Goal: Information Seeking & Learning: Check status

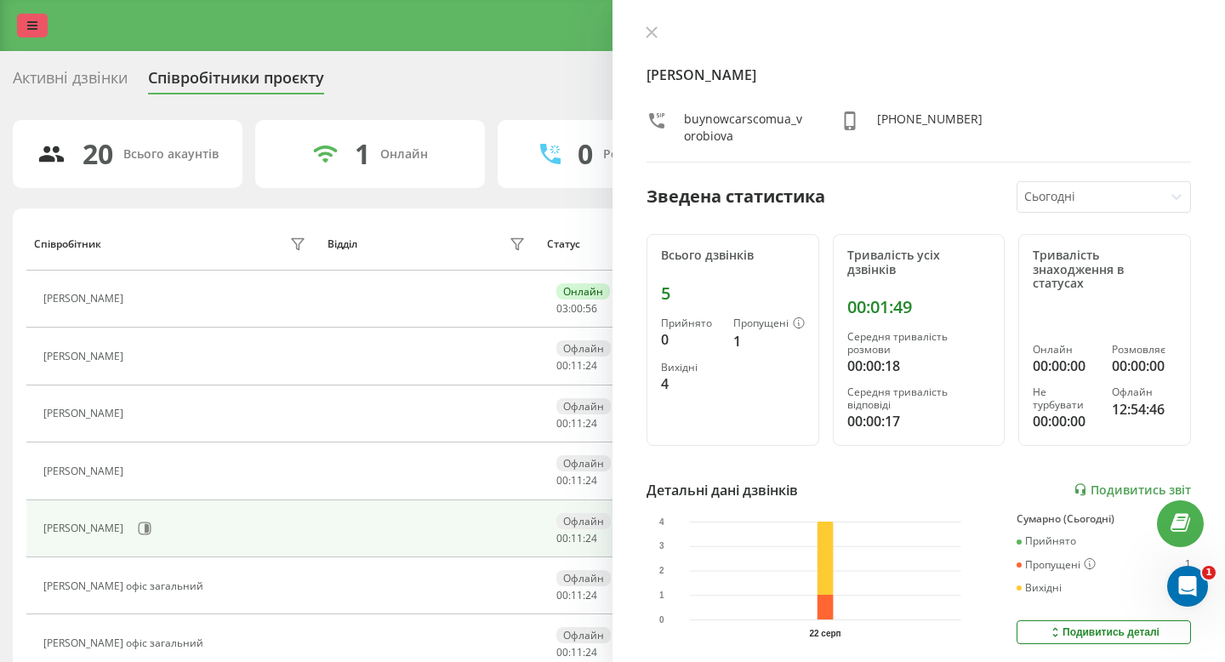
click at [37, 31] on link at bounding box center [32, 26] width 31 height 24
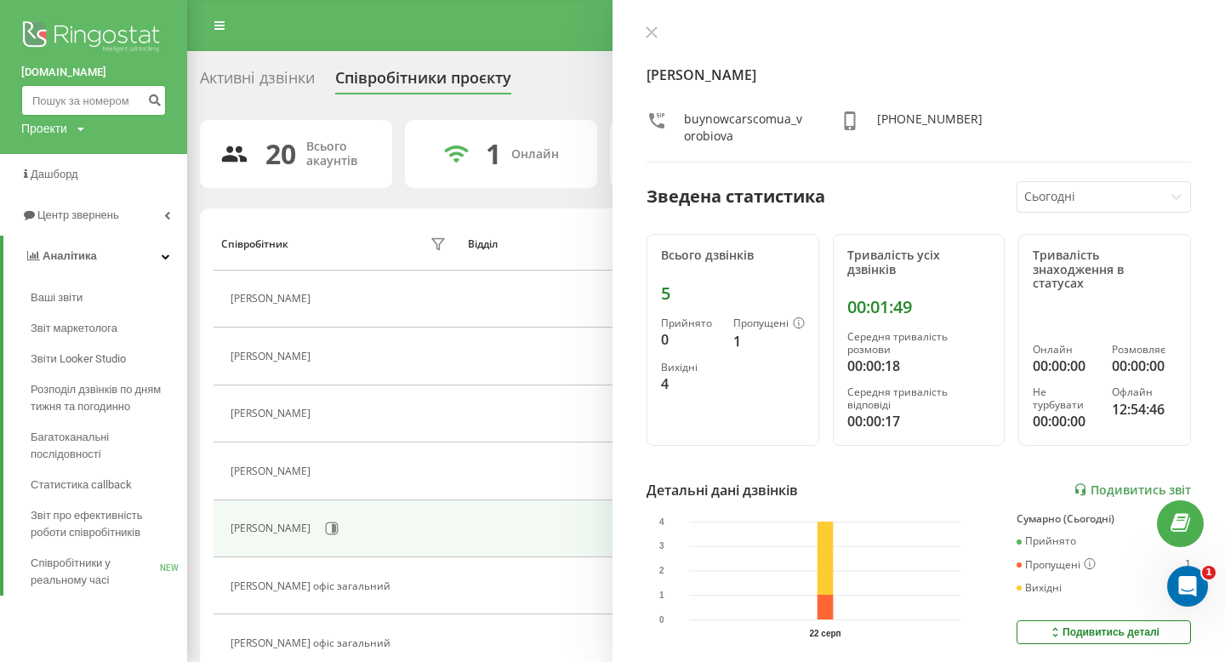
click at [67, 109] on input at bounding box center [93, 100] width 145 height 31
paste input "0503516421"
type input "0503516421"
click at [157, 102] on icon "submit" at bounding box center [154, 98] width 14 height 10
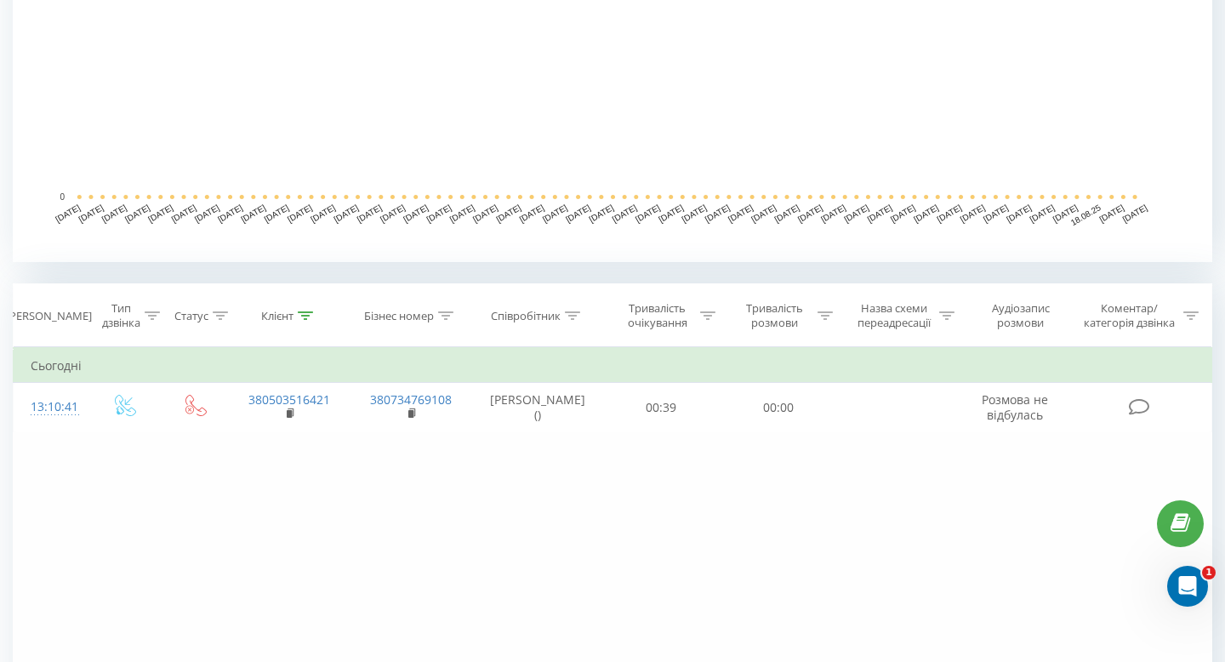
scroll to position [496, 0]
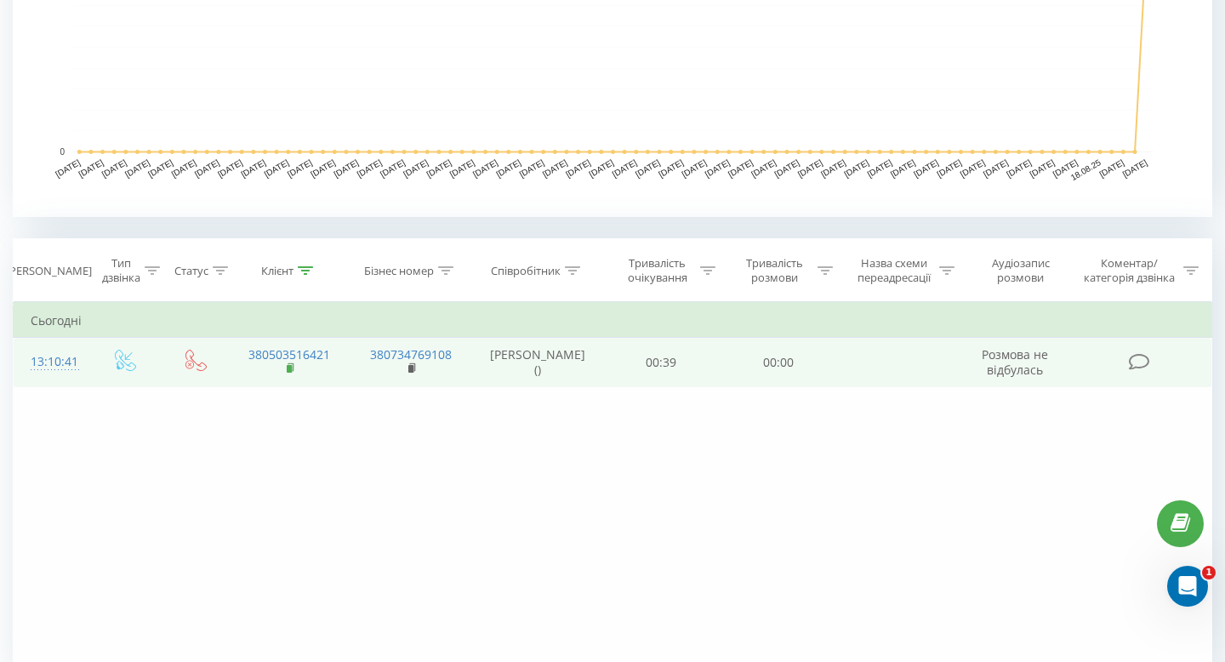
click at [291, 369] on rect at bounding box center [289, 369] width 5 height 8
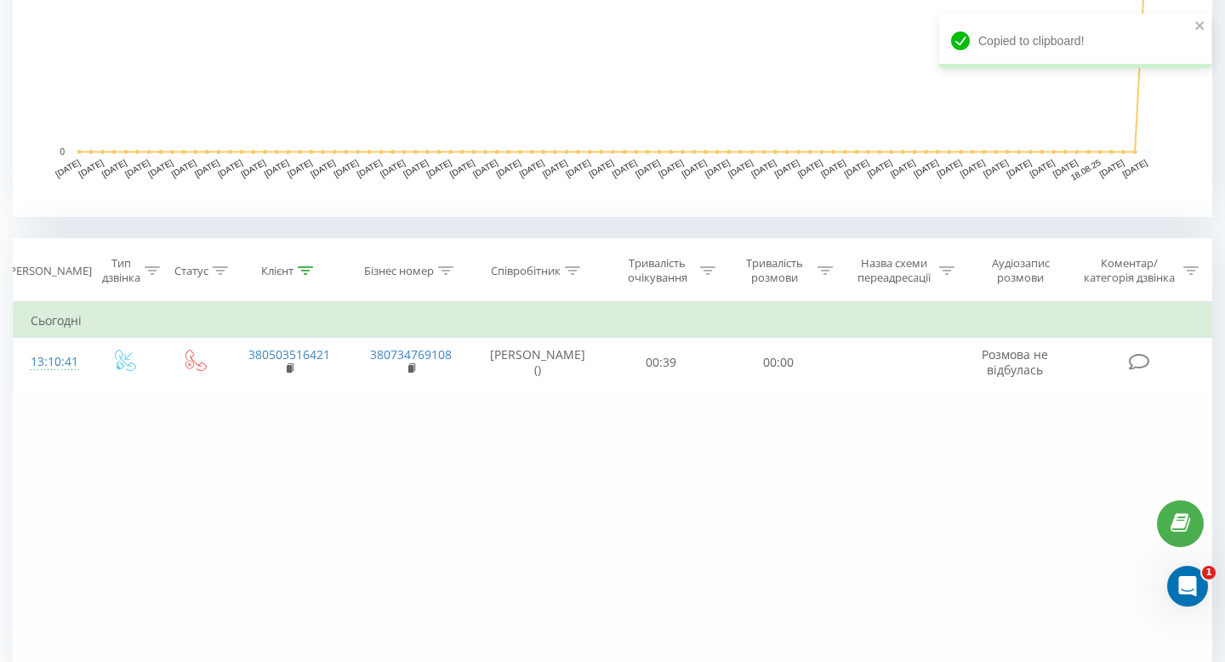
scroll to position [0, 0]
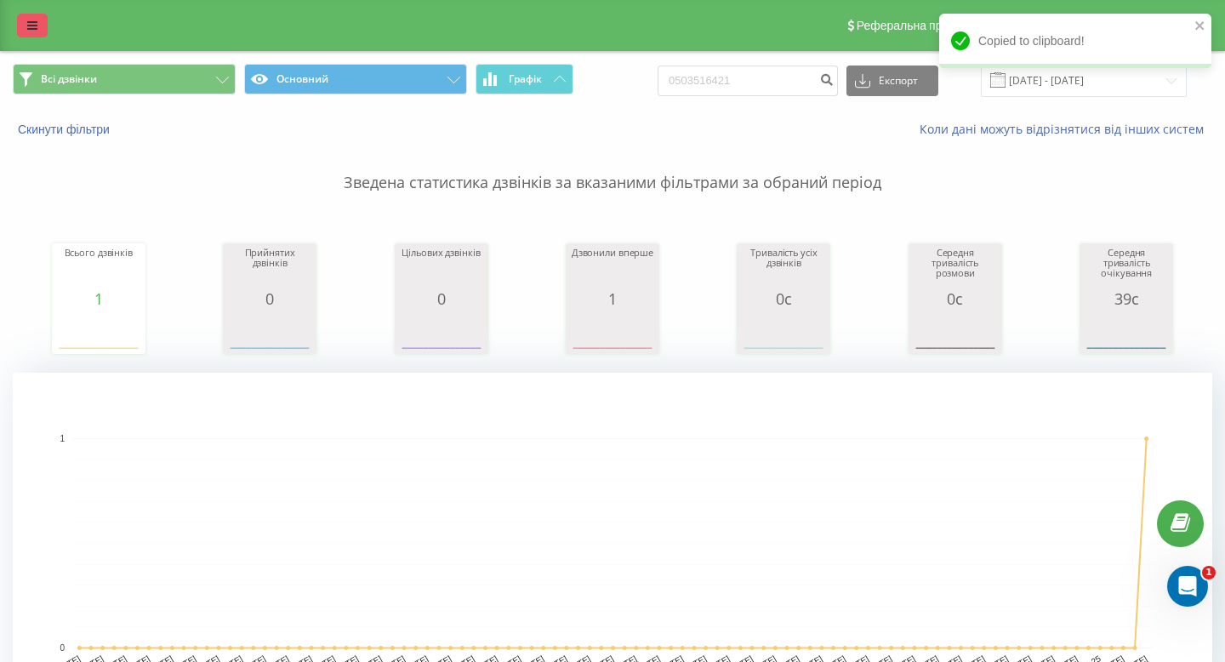
click at [23, 19] on link at bounding box center [32, 26] width 31 height 24
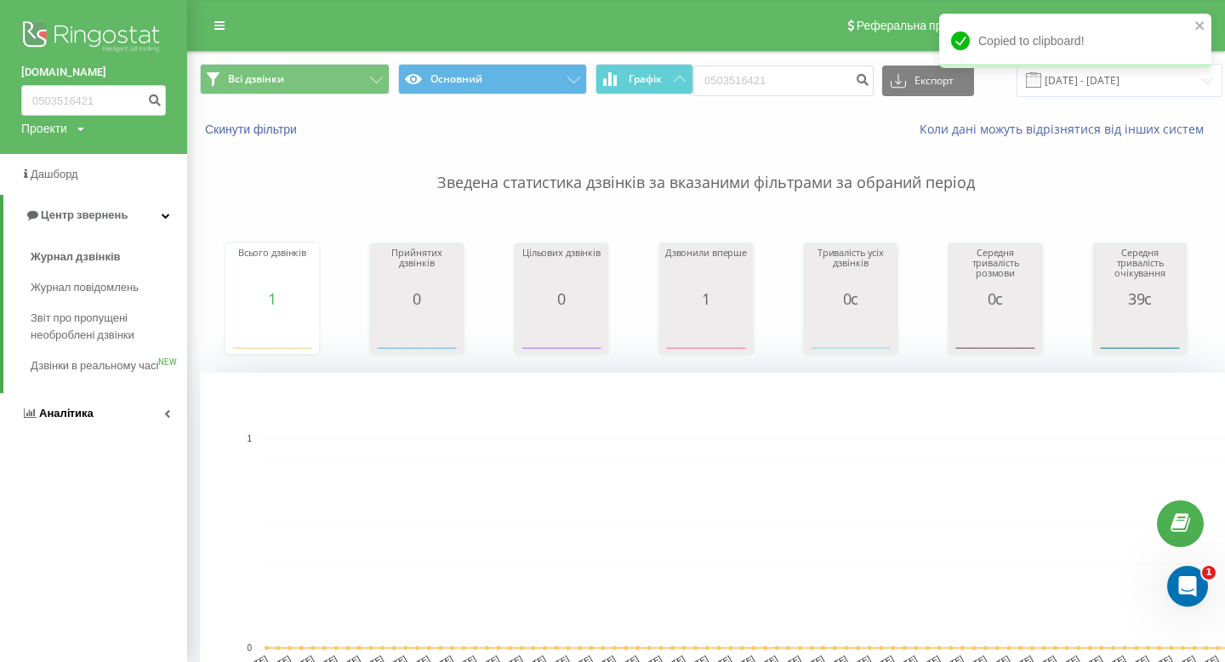
click at [105, 425] on link "Аналiтика" at bounding box center [93, 413] width 187 height 41
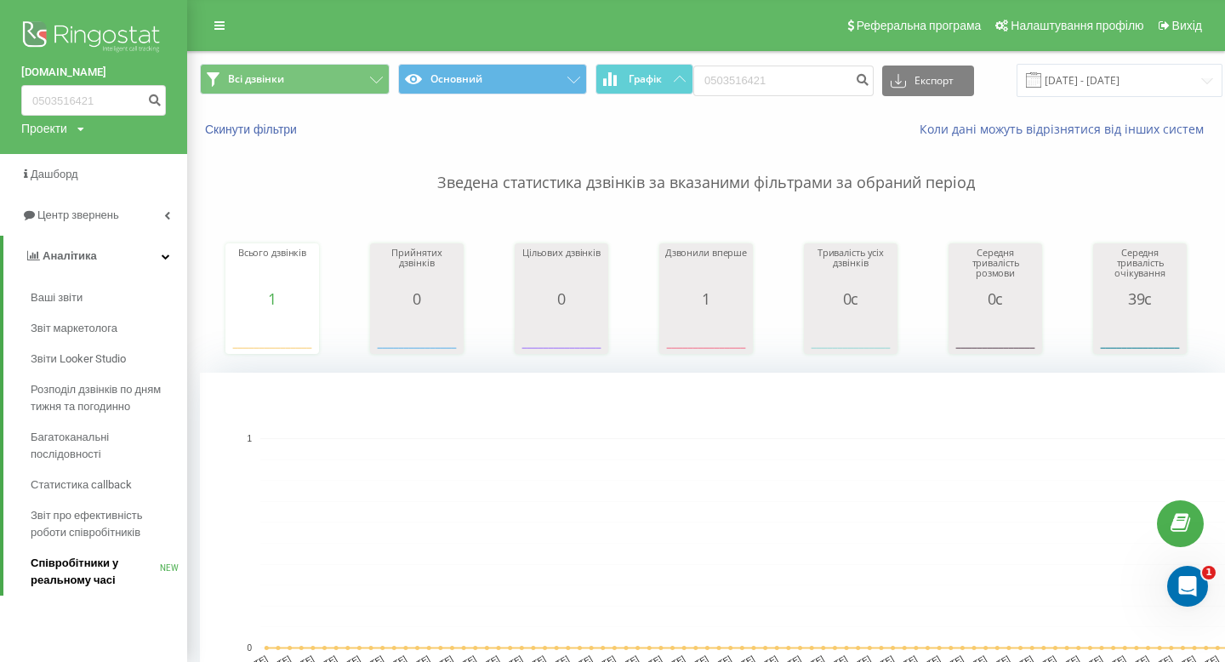
click at [95, 579] on span "Співробітники у реальному часі" at bounding box center [95, 572] width 129 height 34
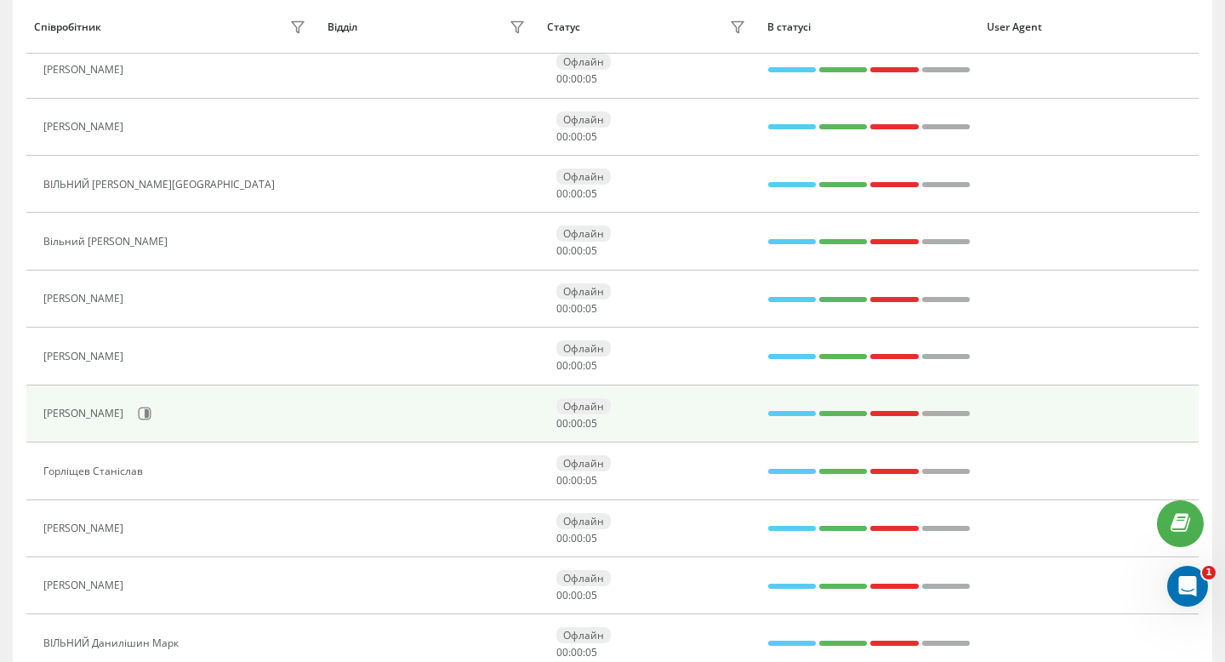
scroll to position [689, 0]
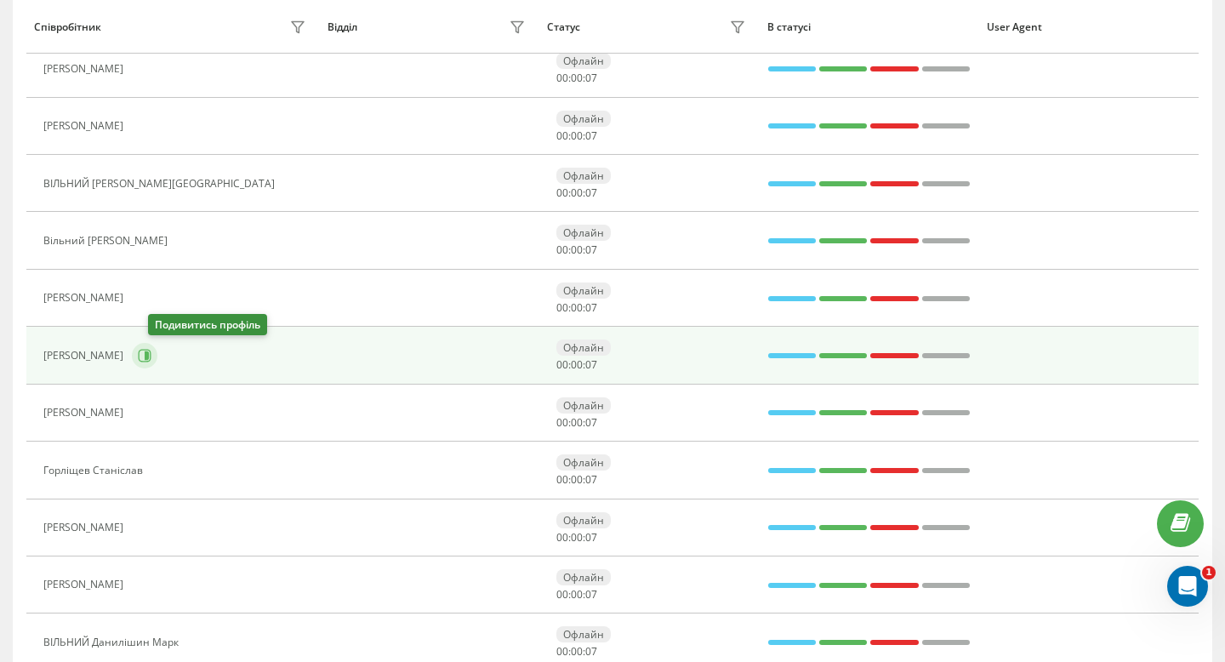
click at [151, 352] on icon at bounding box center [145, 356] width 14 height 14
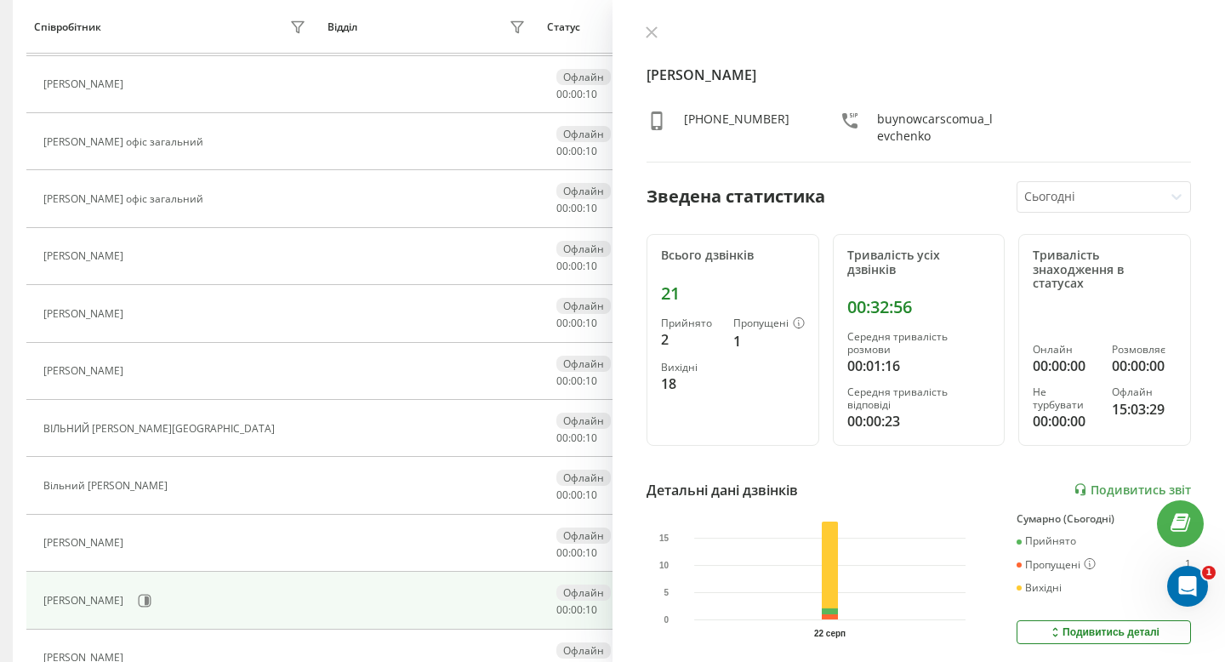
scroll to position [362, 0]
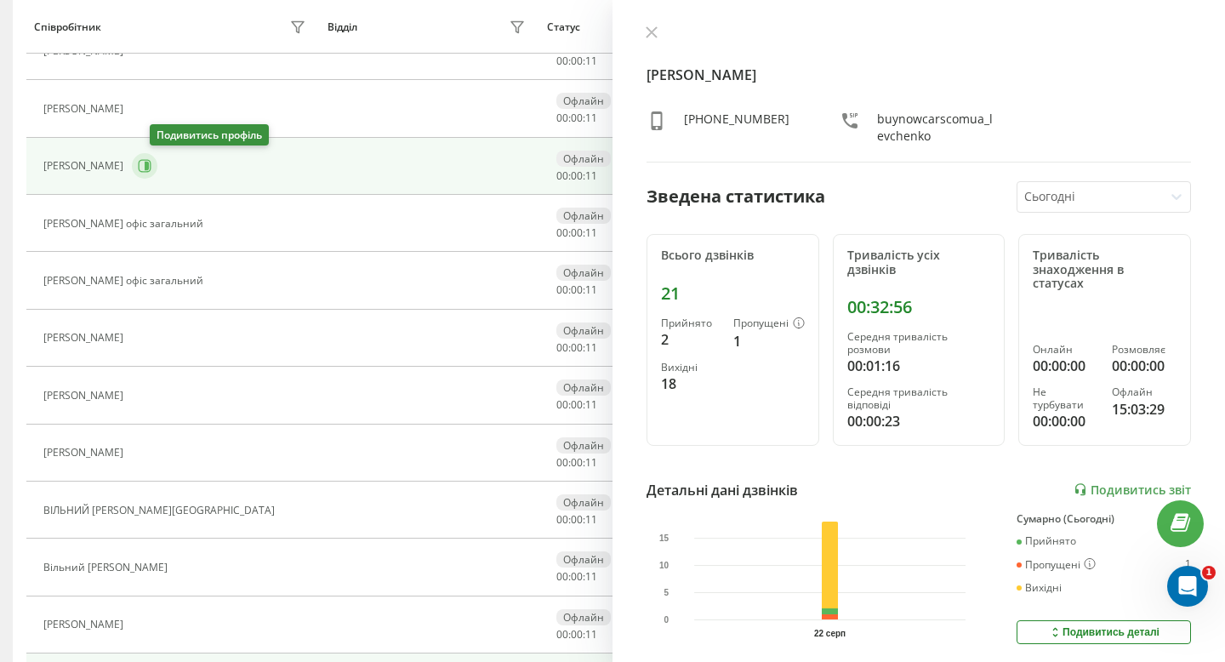
click at [149, 166] on icon at bounding box center [147, 166] width 4 height 9
